Goal: Information Seeking & Learning: Check status

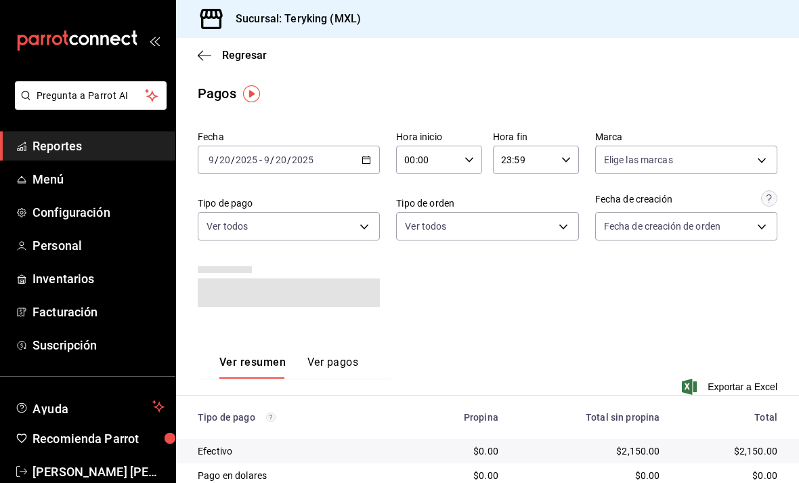
click at [370, 157] on \(Stroke\) "button" at bounding box center [366, 159] width 8 height 7
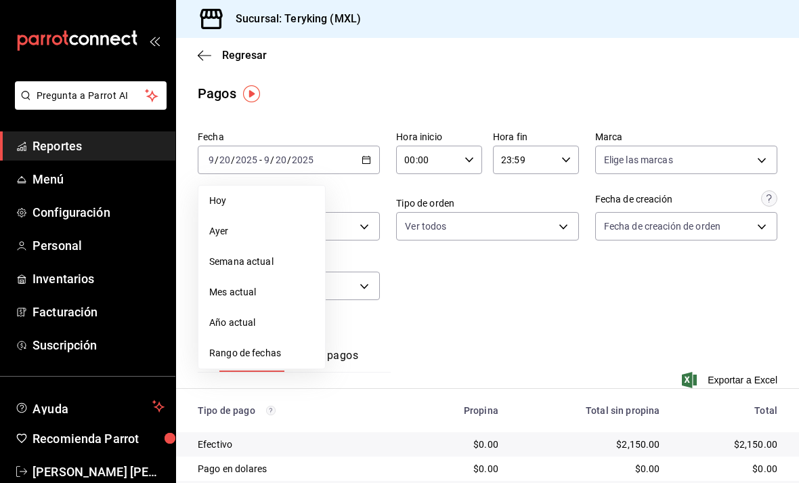
click at [267, 352] on span "Rango de fechas" at bounding box center [261, 353] width 105 height 14
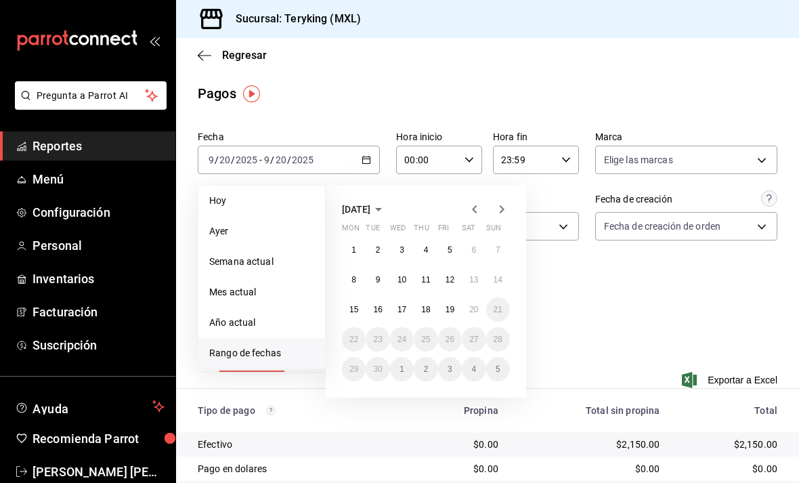
click at [455, 310] on button "19" at bounding box center [450, 309] width 24 height 24
click at [477, 305] on abbr "20" at bounding box center [473, 309] width 9 height 9
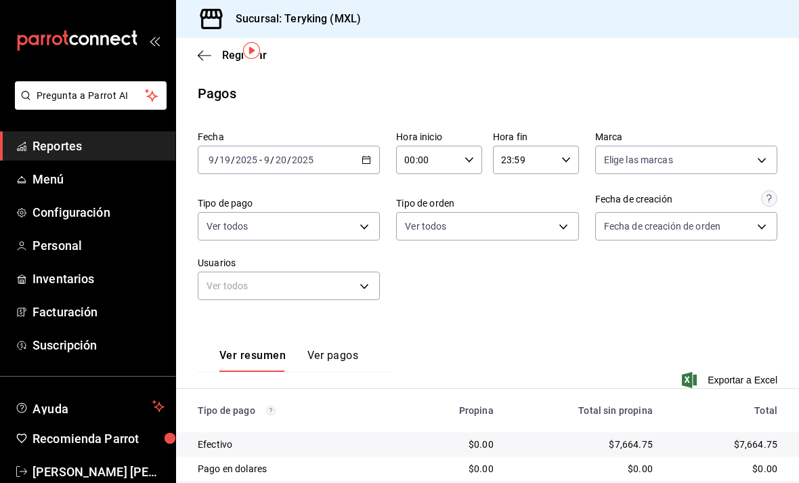
click at [87, 144] on span "Reportes" at bounding box center [99, 146] width 132 height 18
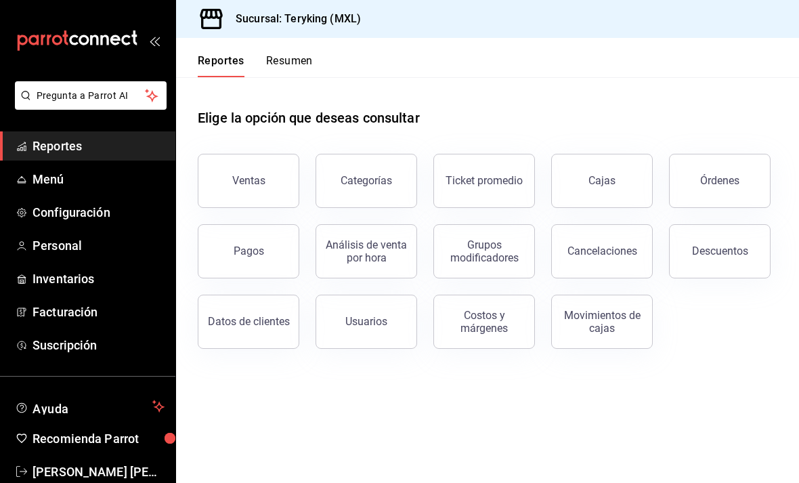
click at [266, 224] on button "Pagos" at bounding box center [249, 251] width 102 height 54
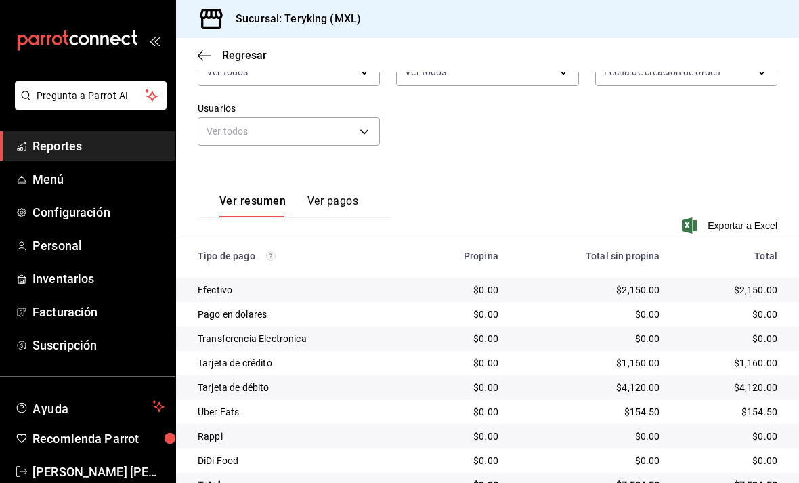
scroll to position [148, 0]
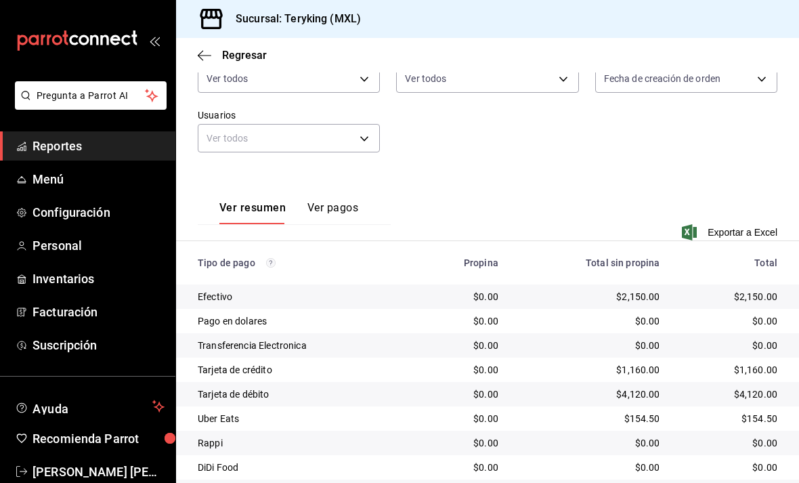
click at [76, 141] on span "Reportes" at bounding box center [99, 146] width 132 height 18
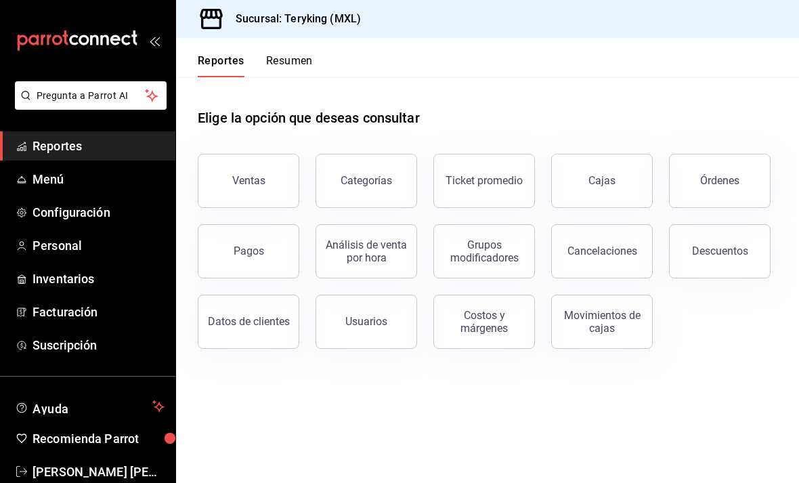
click at [597, 173] on div "Cajas" at bounding box center [603, 181] width 28 height 16
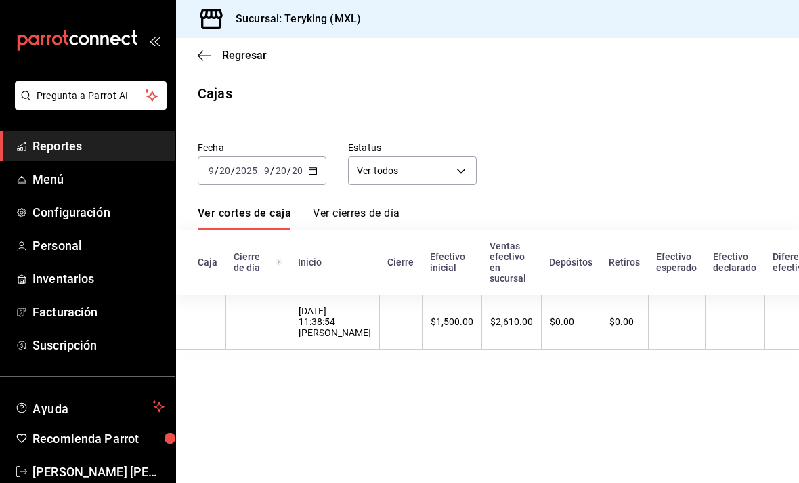
click at [249, 60] on span "Regresar" at bounding box center [244, 55] width 45 height 13
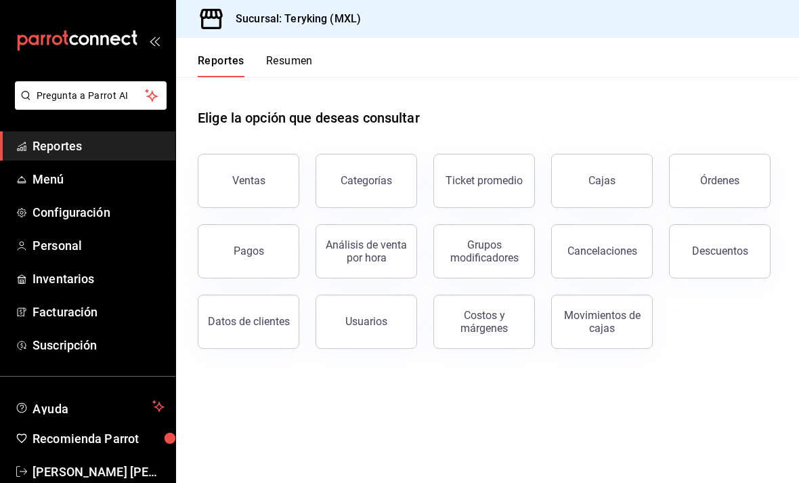
click at [723, 184] on div "Órdenes" at bounding box center [719, 180] width 39 height 13
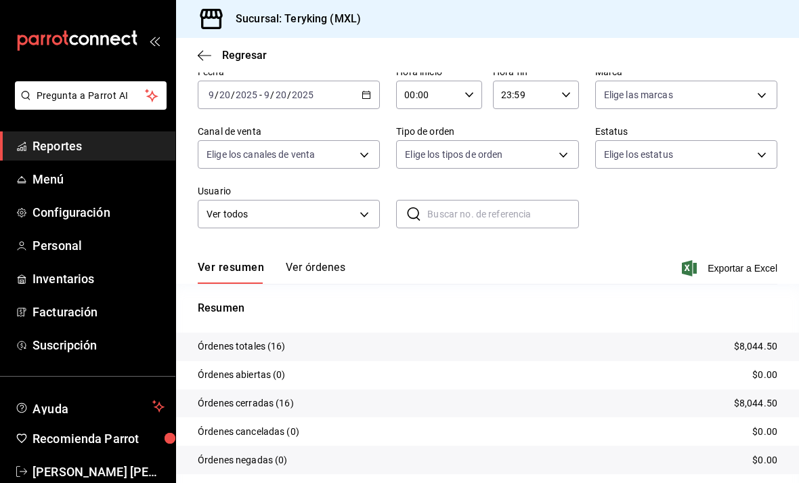
scroll to position [65, 0]
click at [321, 268] on button "Ver órdenes" at bounding box center [316, 272] width 60 height 23
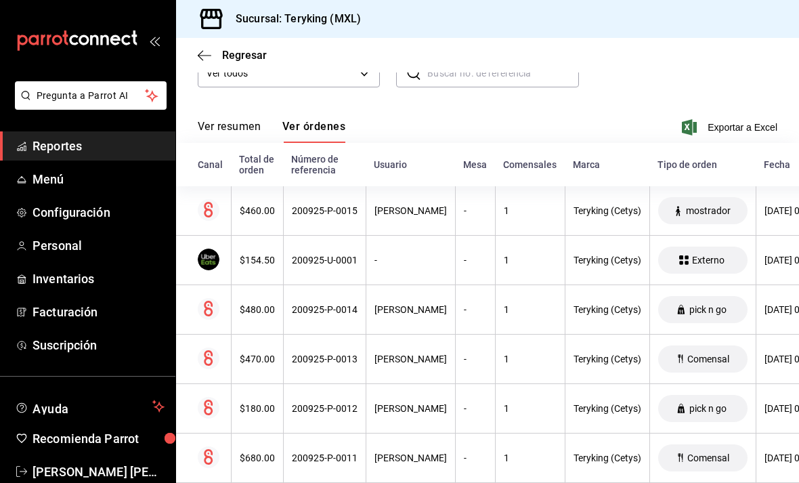
click at [100, 148] on span "Reportes" at bounding box center [99, 146] width 132 height 18
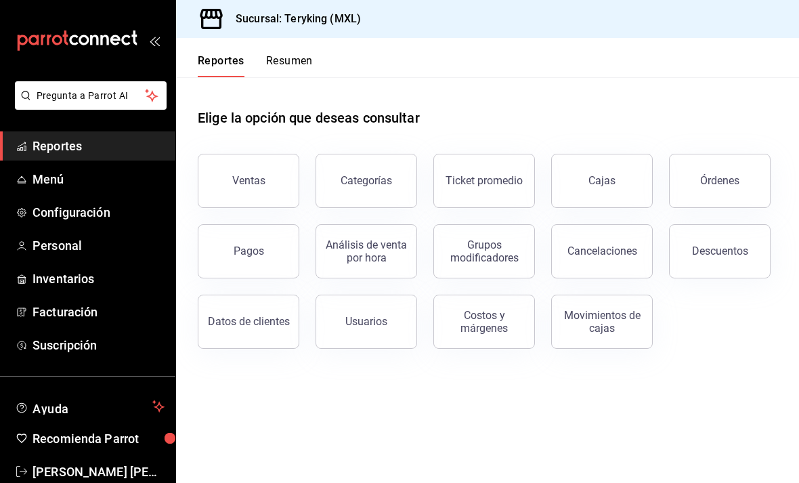
click at [243, 250] on div "Pagos" at bounding box center [249, 250] width 30 height 13
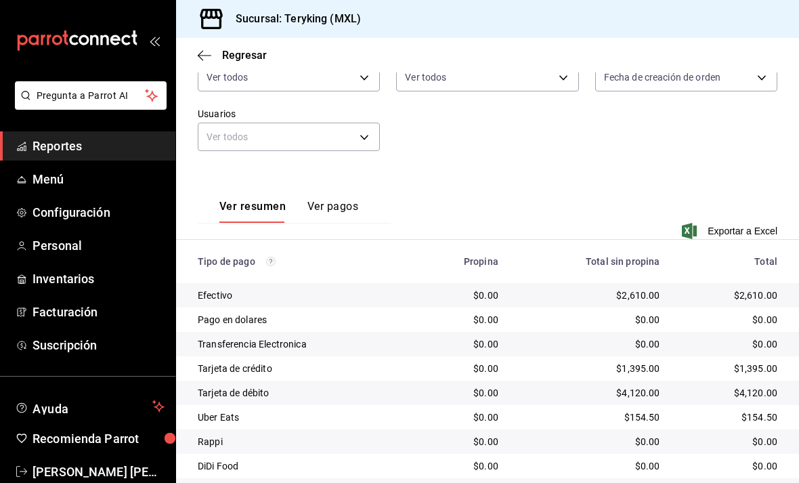
scroll to position [148, 0]
click at [77, 152] on span "Reportes" at bounding box center [99, 146] width 132 height 18
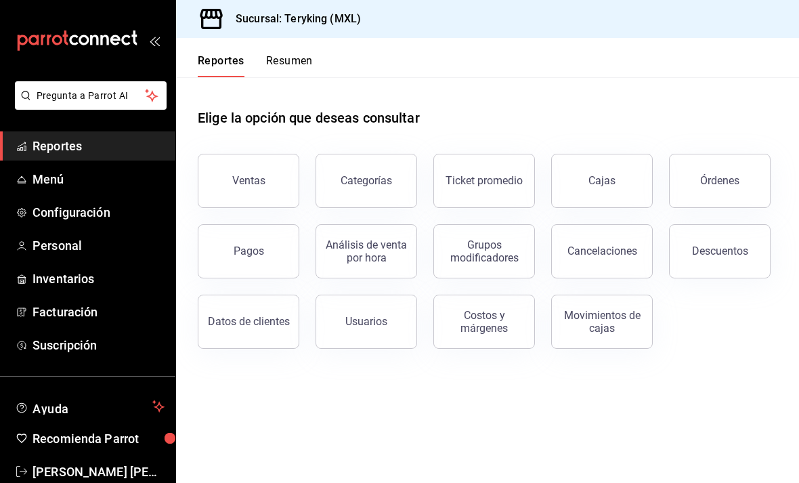
click at [253, 188] on button "Ventas" at bounding box center [249, 181] width 102 height 54
